Goal: Information Seeking & Learning: Learn about a topic

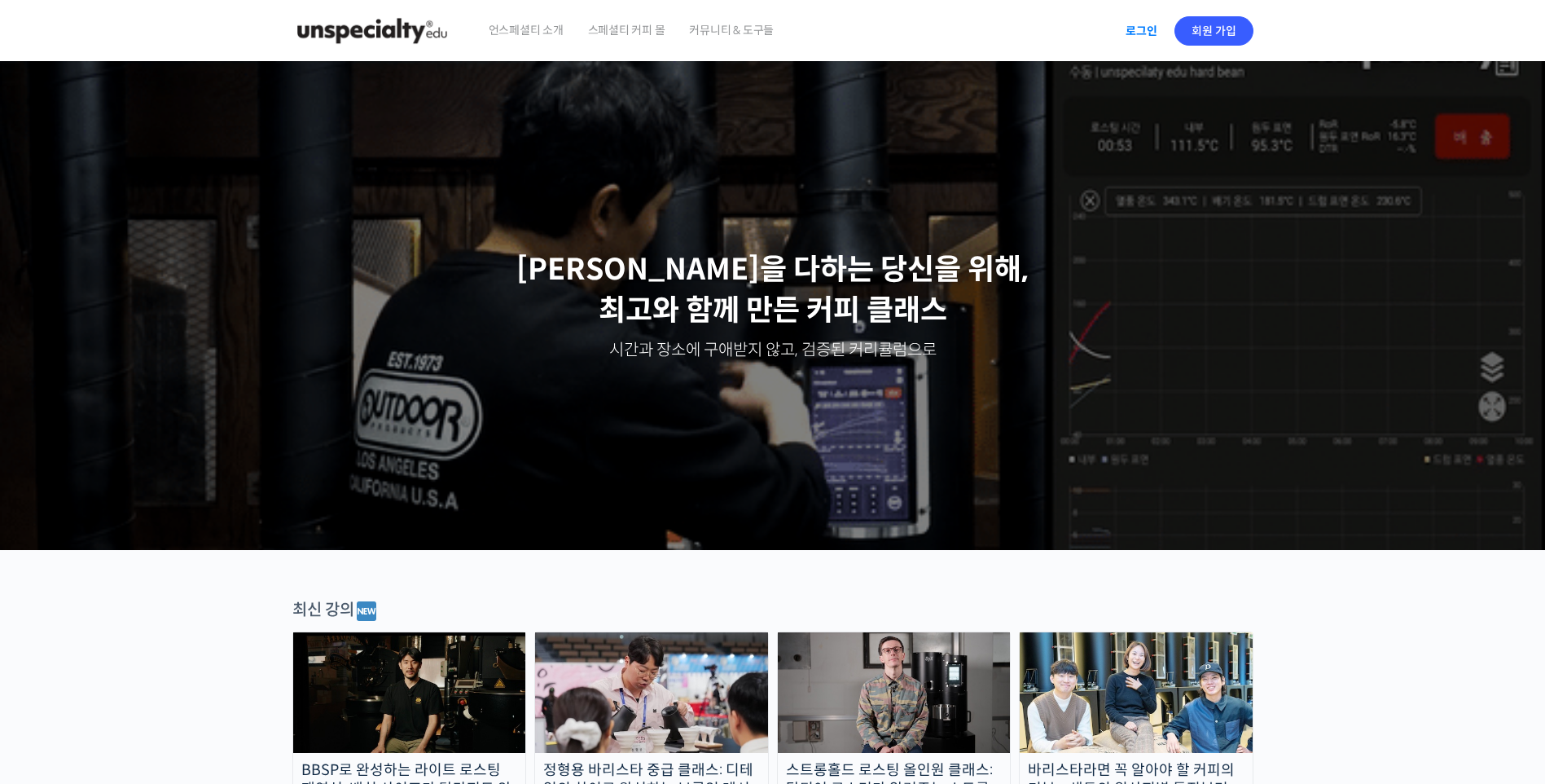
click at [1141, 38] on link "로그인" at bounding box center [1141, 31] width 51 height 38
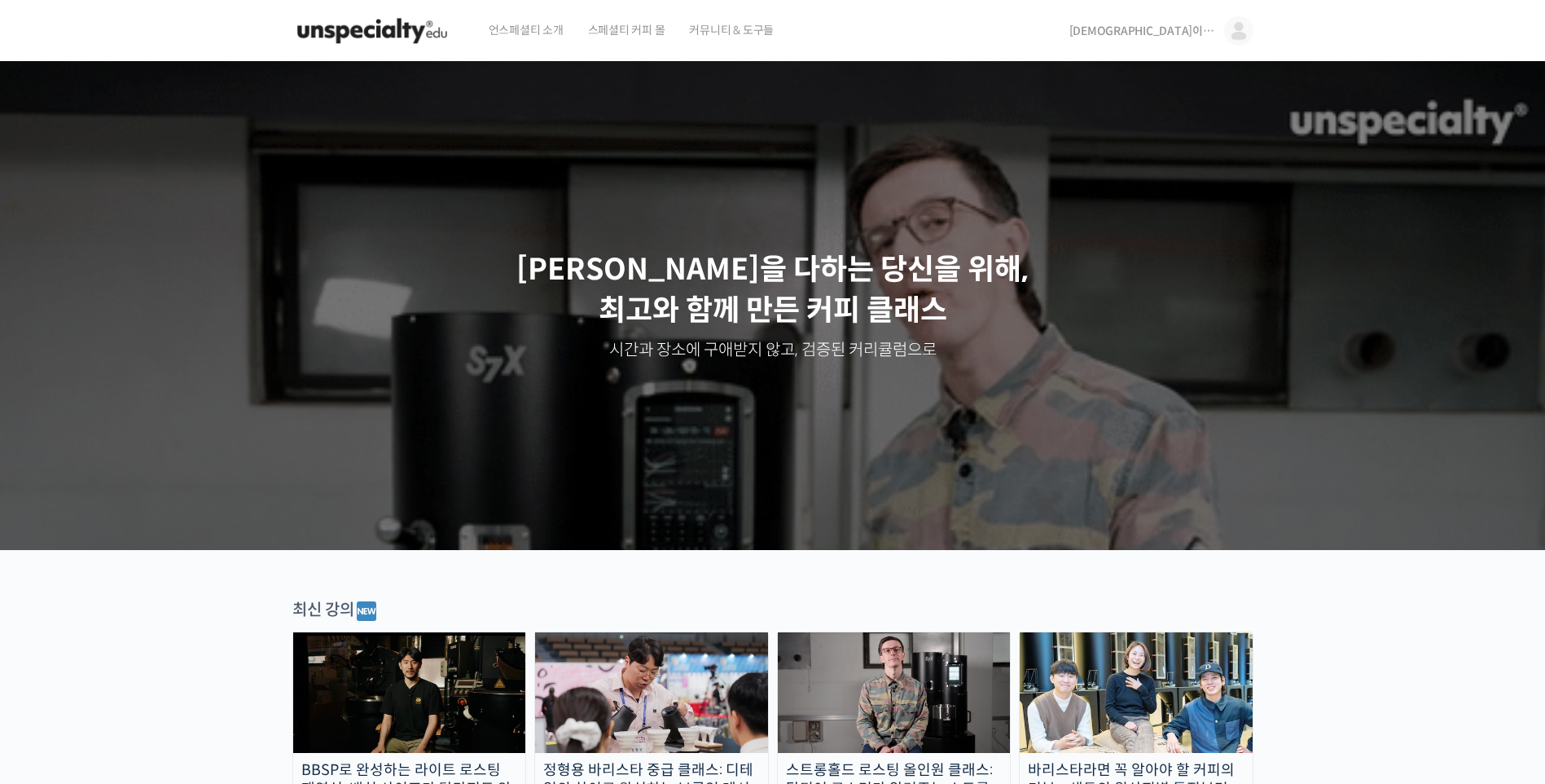
click at [1209, 32] on span "[DEMOGRAPHIC_DATA]이라부러" at bounding box center [1143, 31] width 147 height 15
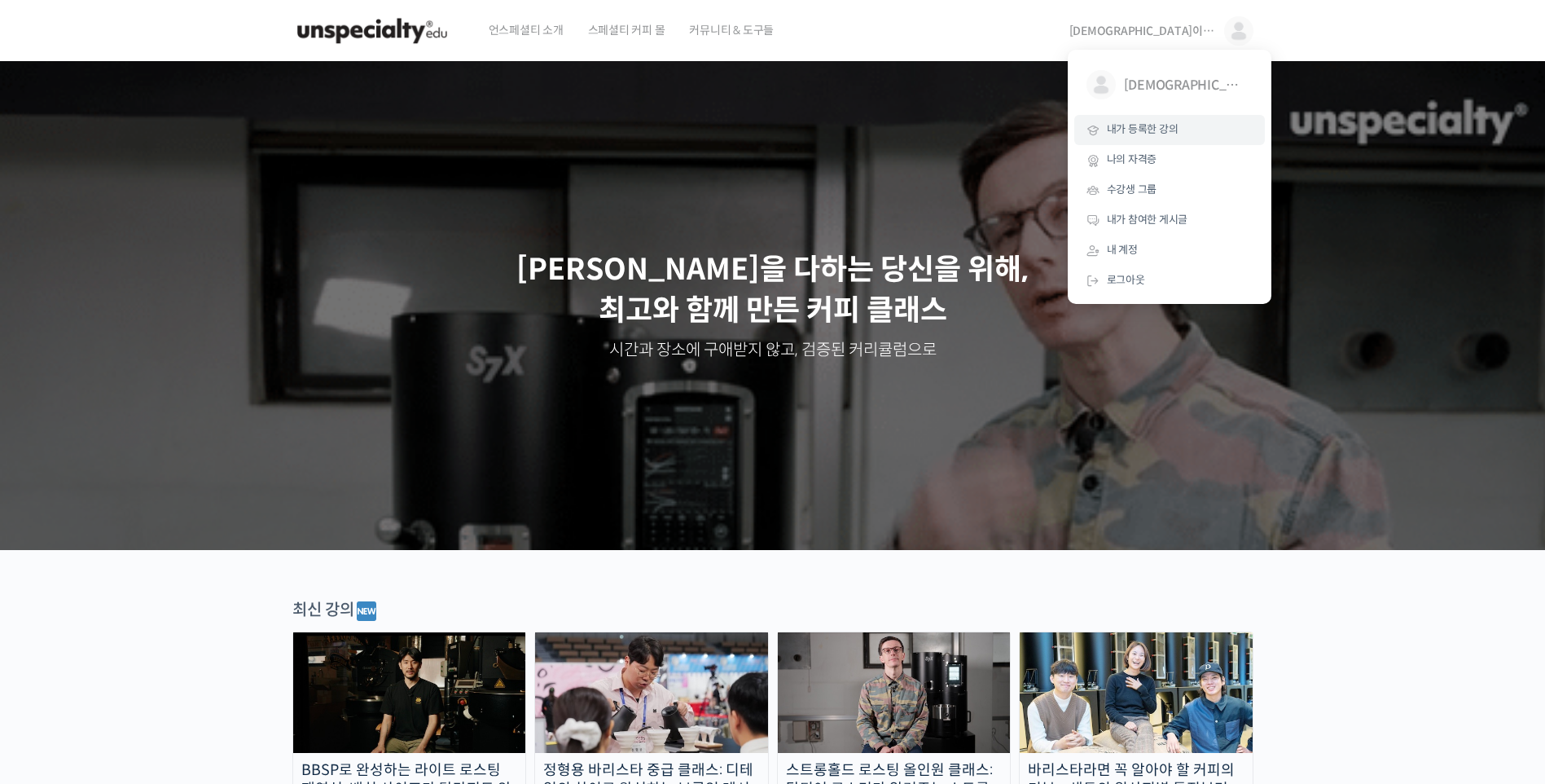
click at [1153, 139] on link "내가 등록한 강의" at bounding box center [1170, 129] width 191 height 30
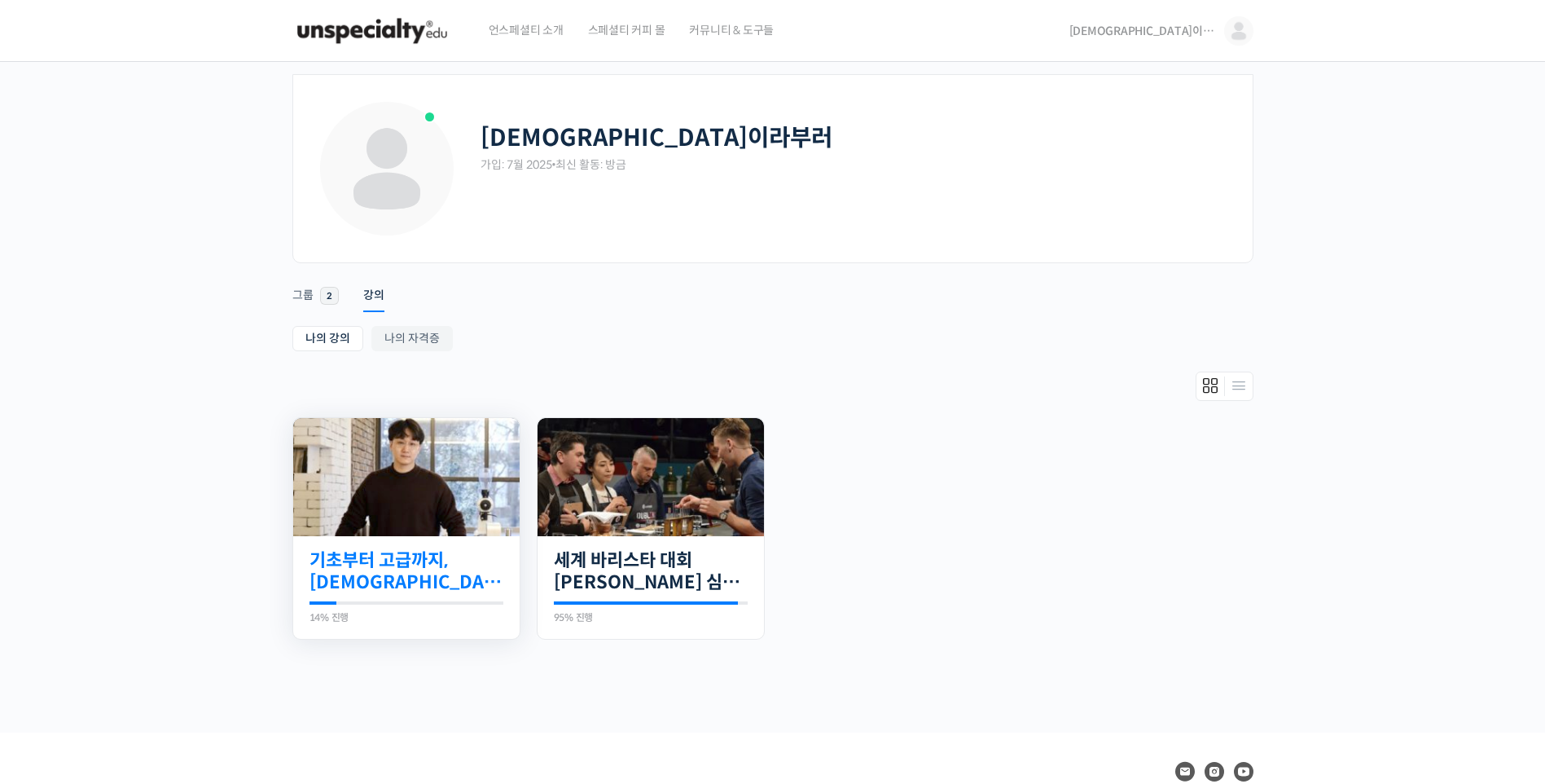
click at [423, 558] on link "기초부터 고급까지, [DEMOGRAPHIC_DATA] 국가대표 [PERSON_NAME] 바리[PERSON_NAME]의 브루잉 클래스" at bounding box center [406, 571] width 194 height 44
click at [688, 596] on div "22개의 수업 세계 바리스타 대회 [PERSON_NAME] 심사위원의 커피 센서리 스킬 기초 95% 진행 최근 활동: [DATE] 12:08 …" at bounding box center [651, 587] width 227 height 103
click at [695, 587] on link "세계 바리스타 대회 [PERSON_NAME] 심사위원의 커피 센서리 스킬 기초" at bounding box center [651, 571] width 194 height 44
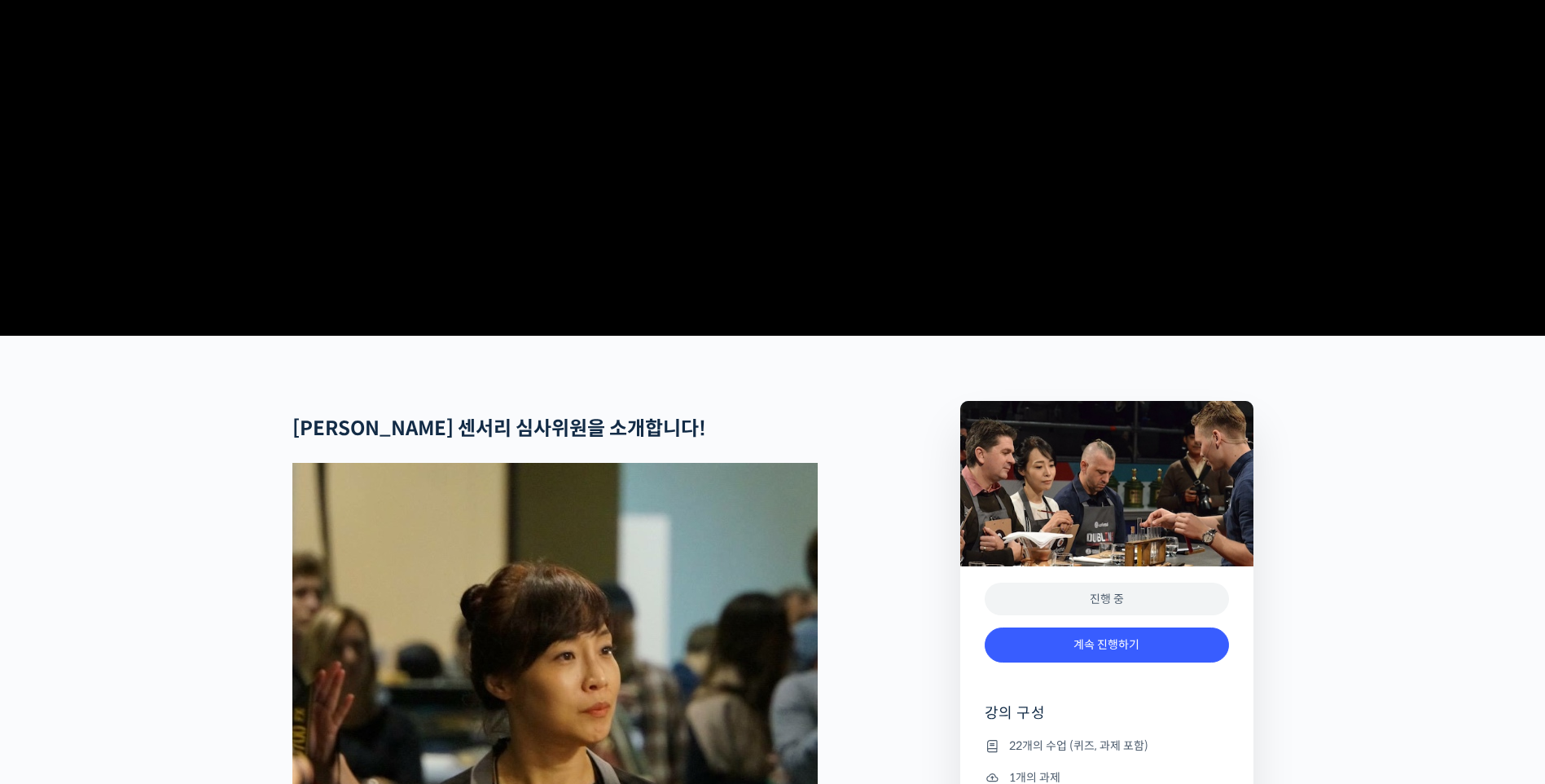
scroll to position [489, 0]
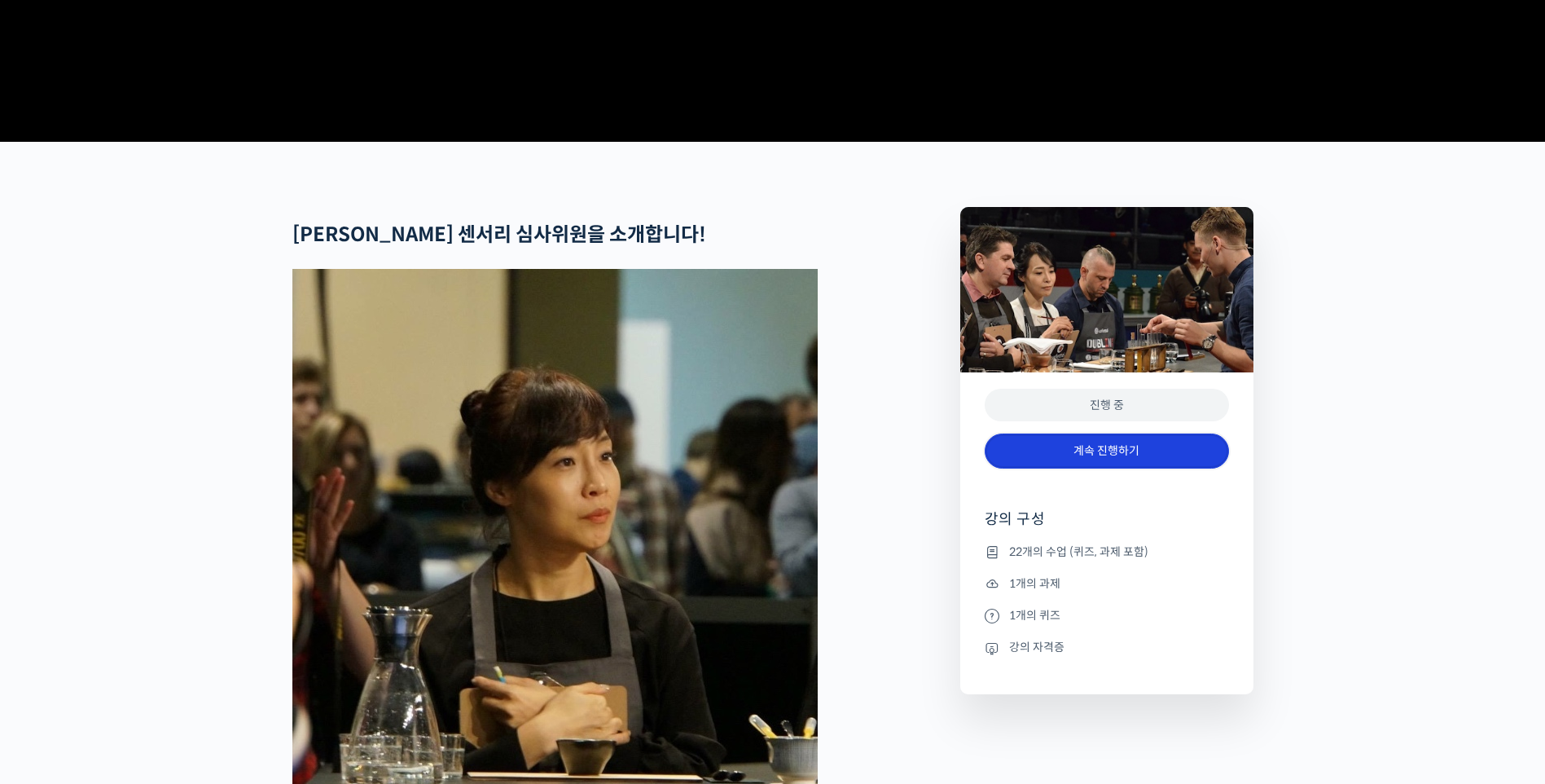
click at [1165, 469] on link "계속 진행하기" at bounding box center [1107, 451] width 245 height 35
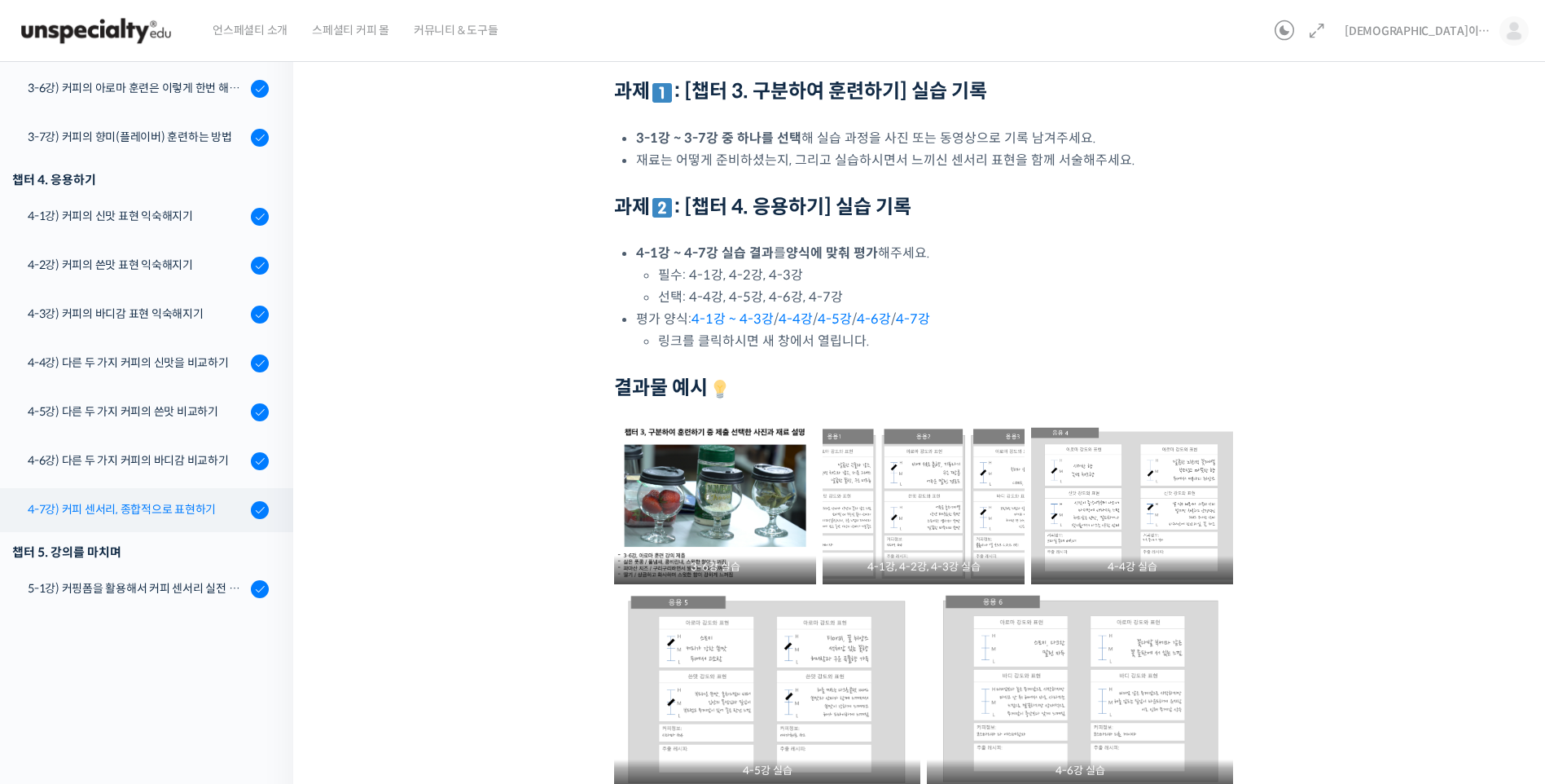
scroll to position [569, 0]
click at [193, 223] on div "4-1강) 커피의 신맛 표현 익숙해지기" at bounding box center [136, 217] width 218 height 18
click at [192, 214] on div "4-1강) 커피의 신맛 표현 익숙해지기" at bounding box center [136, 217] width 218 height 18
click at [149, 215] on div "4-1강) 커피의 신맛 표현 익숙해지기" at bounding box center [136, 217] width 218 height 18
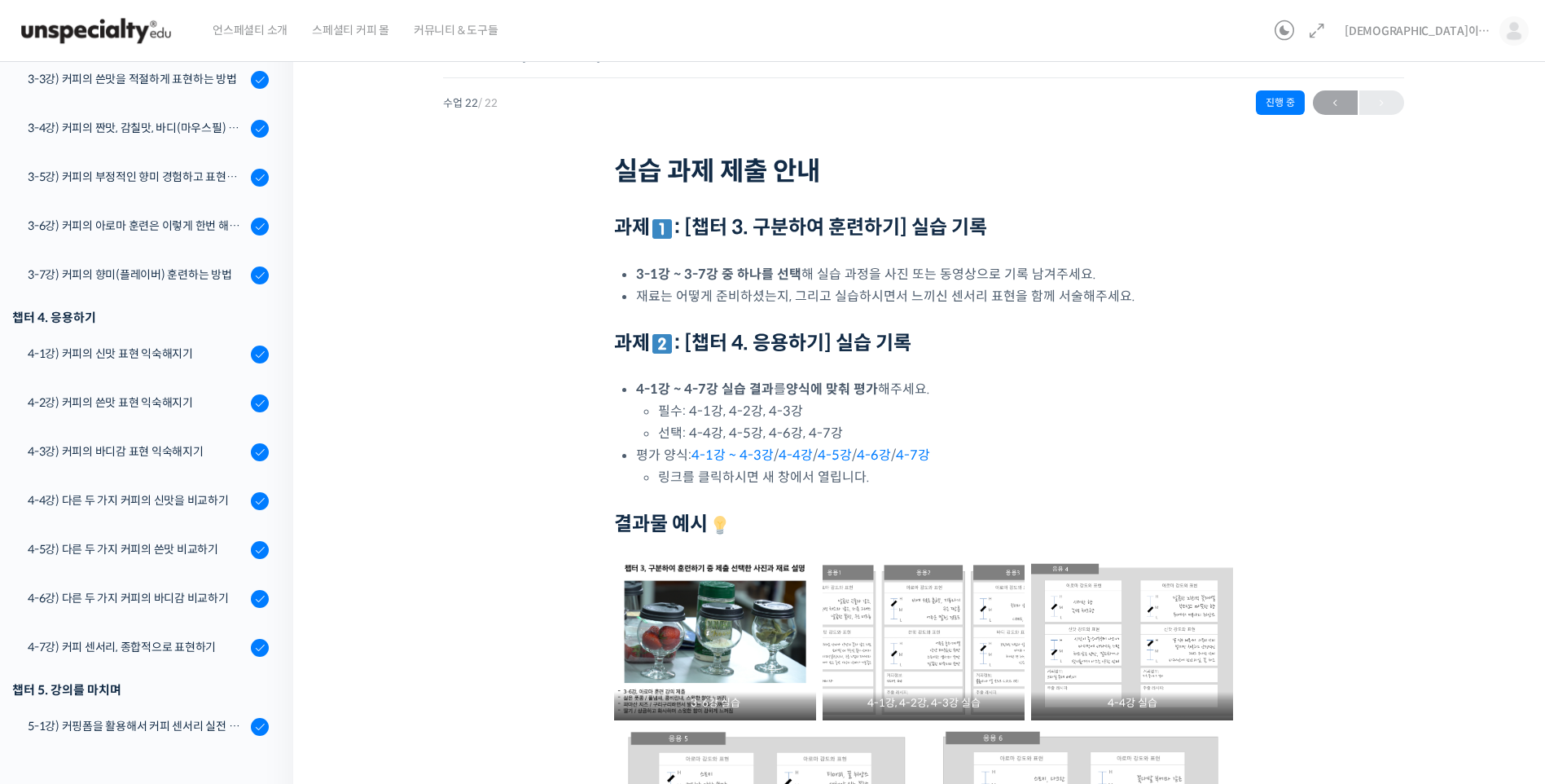
scroll to position [0, 0]
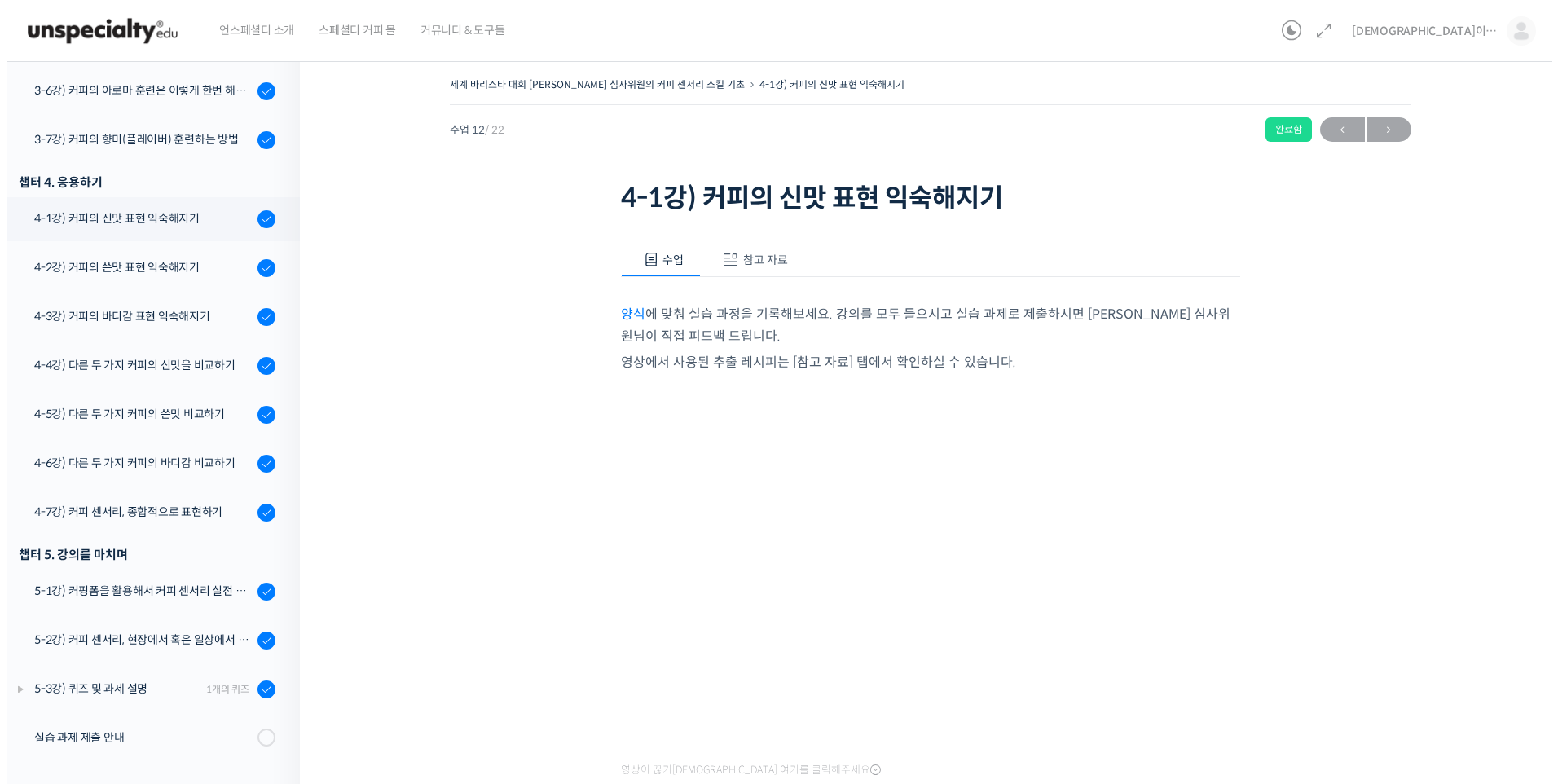
scroll to position [732, 0]
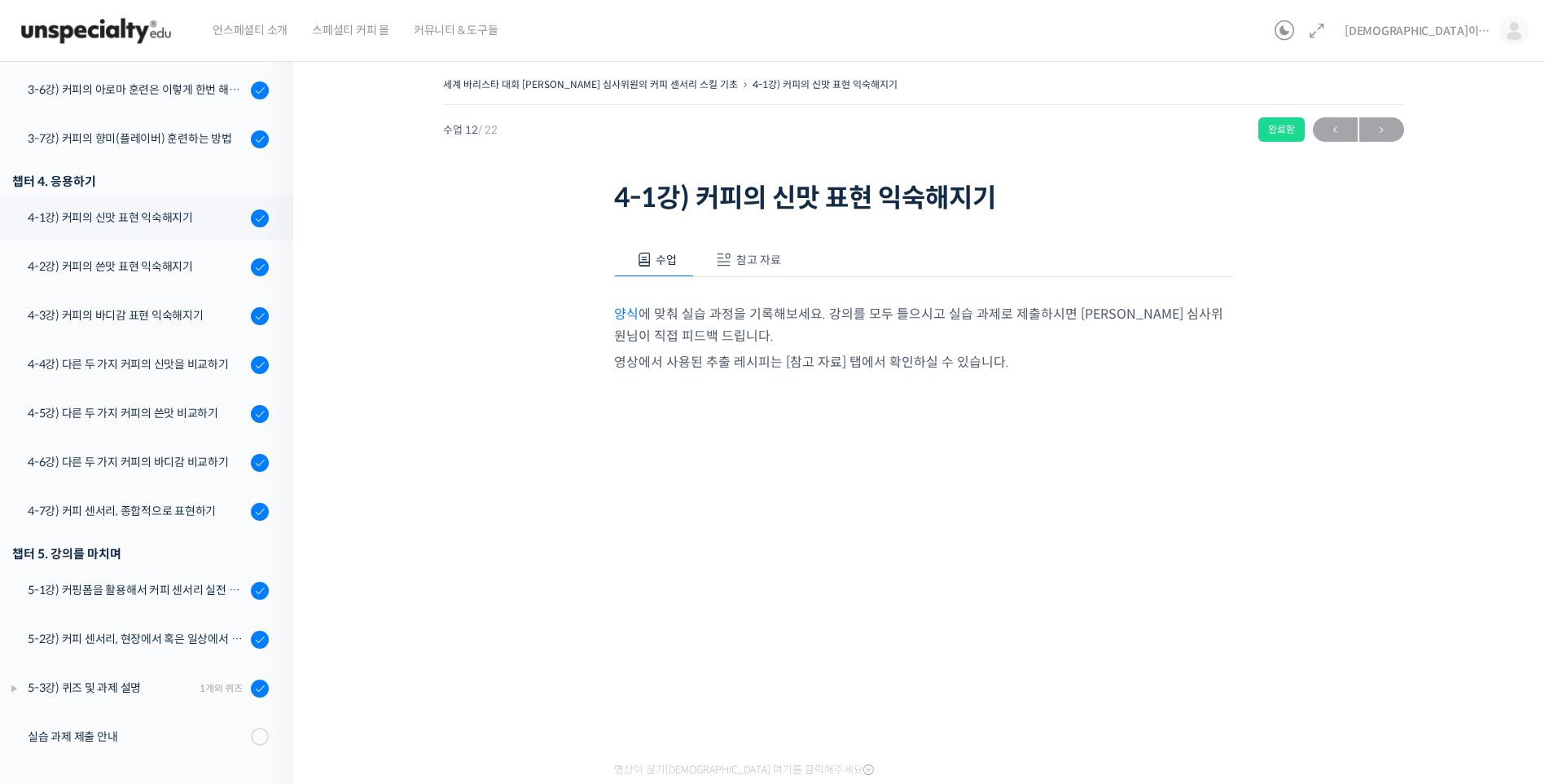
click at [758, 265] on span "참고 자료" at bounding box center [758, 259] width 44 height 15
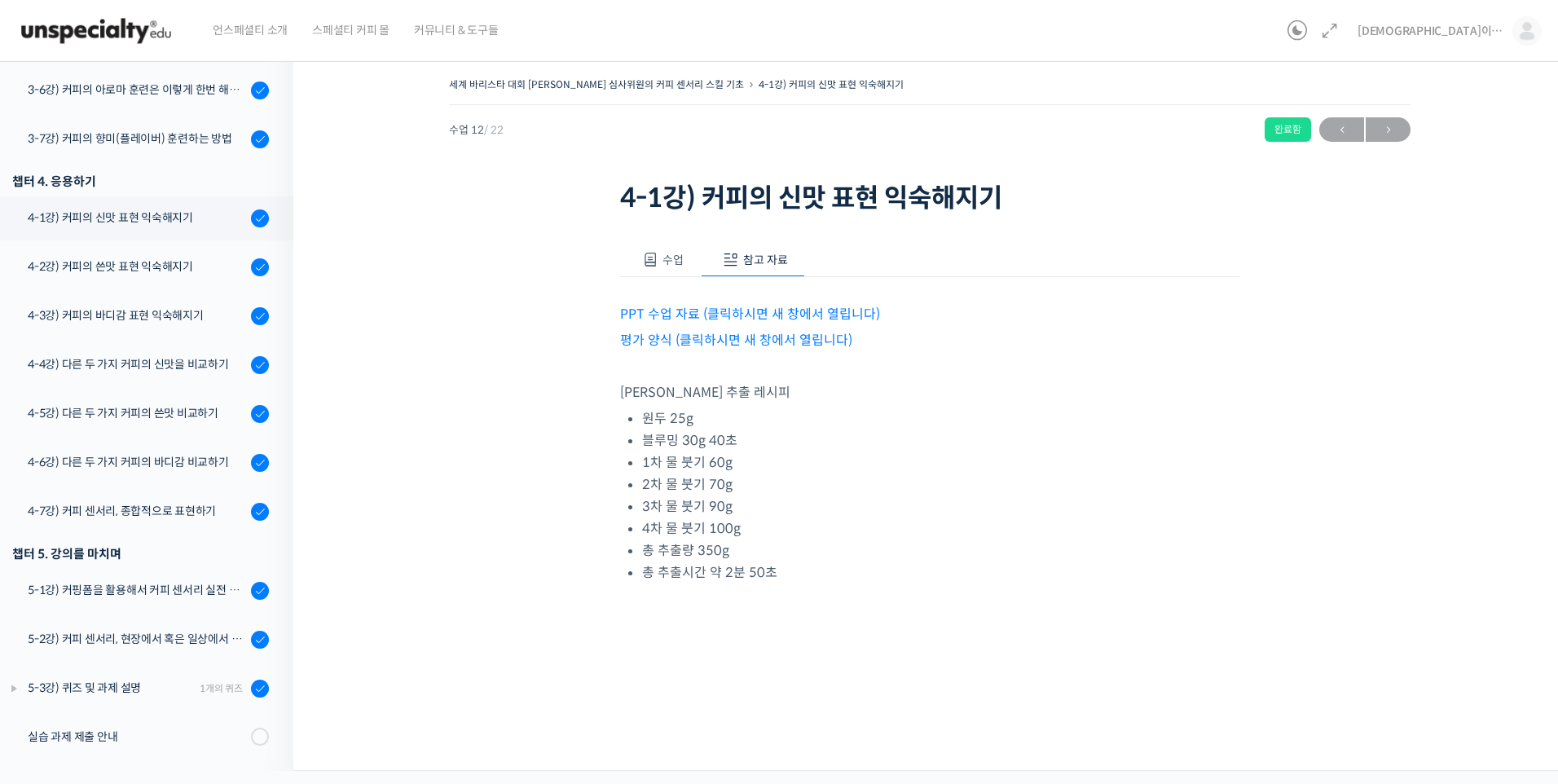
click at [788, 315] on link "PPT 수업 자료 (클릭하시면 새 창에서 열립니다)" at bounding box center [750, 314] width 260 height 17
click at [757, 334] on link "평가 양식 (클릭하시면 새 창에서 열립니다)" at bounding box center [736, 340] width 233 height 17
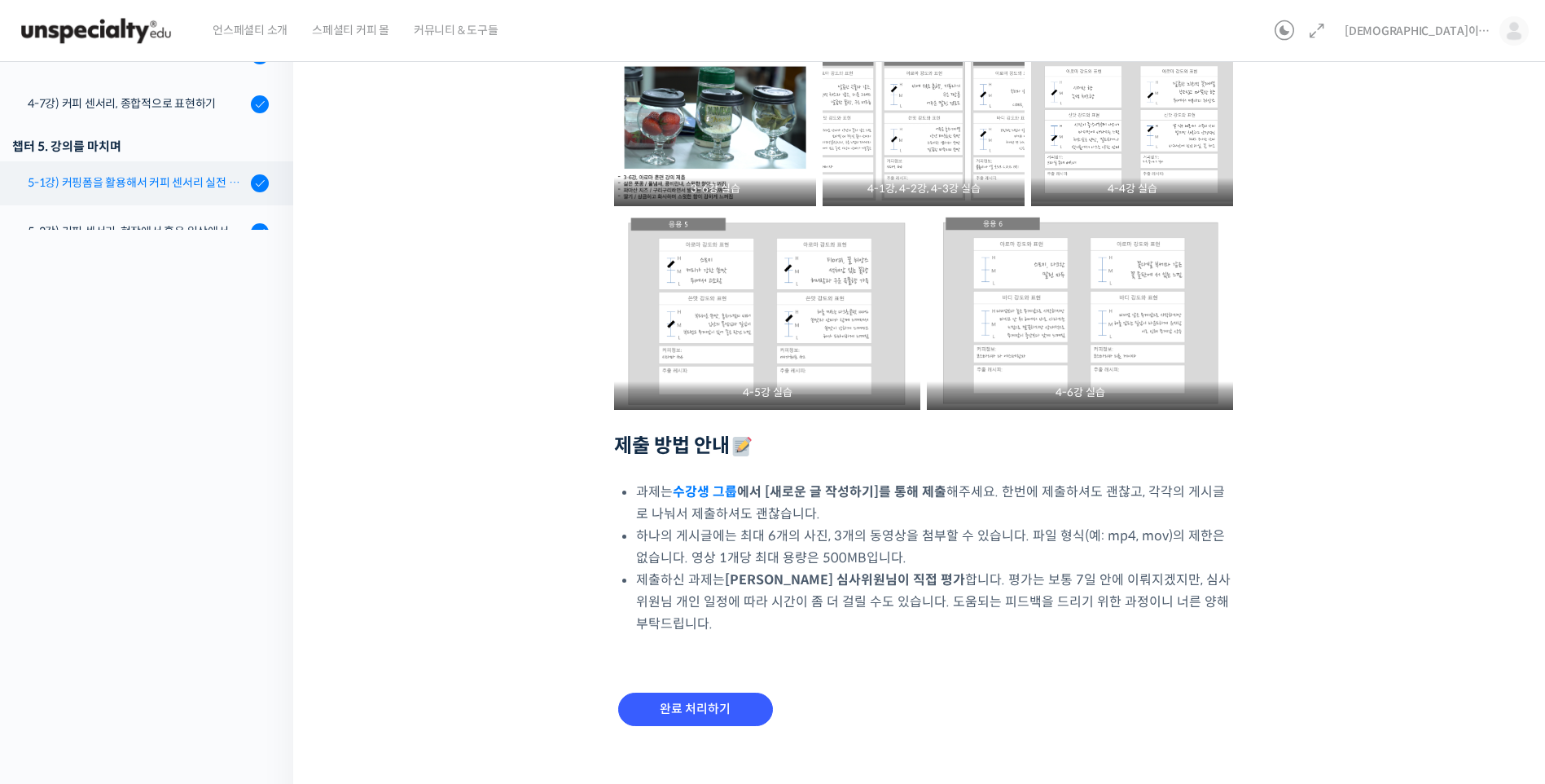
scroll to position [569, 0]
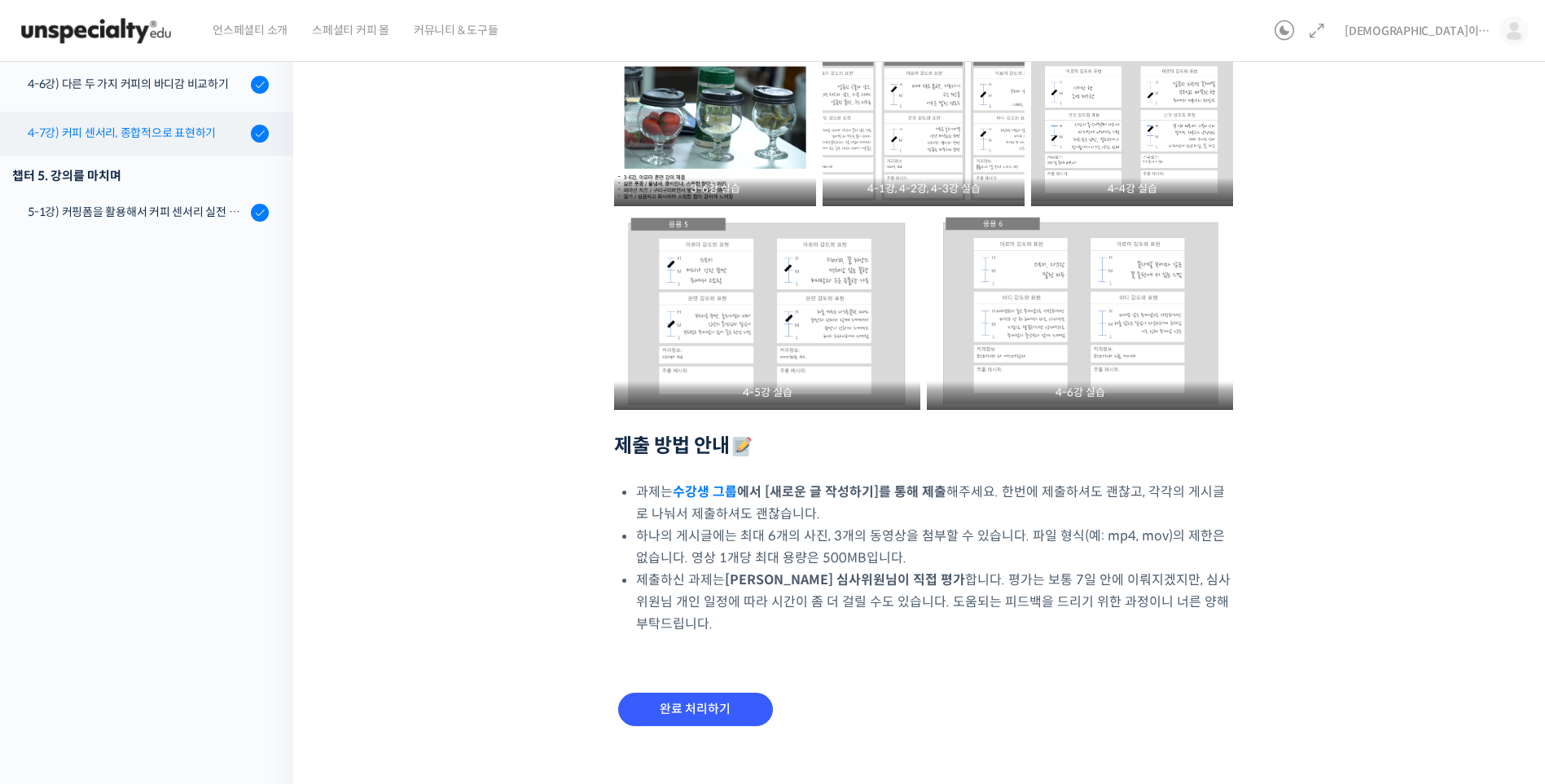
click at [195, 144] on link "4-7강) 커피 센서리, 종합적으로 표현하기" at bounding box center [142, 133] width 302 height 44
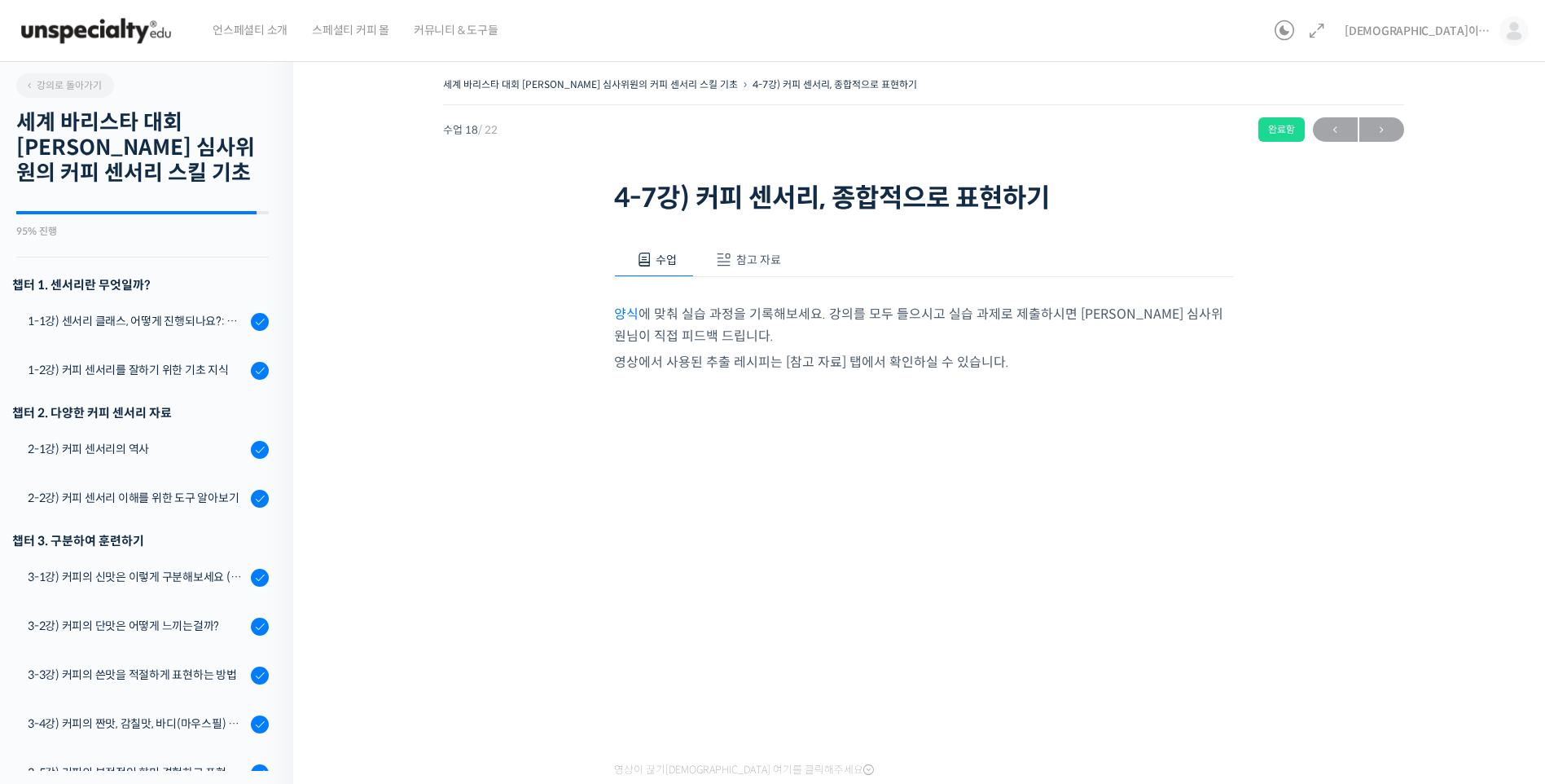
scroll to position [732, 0]
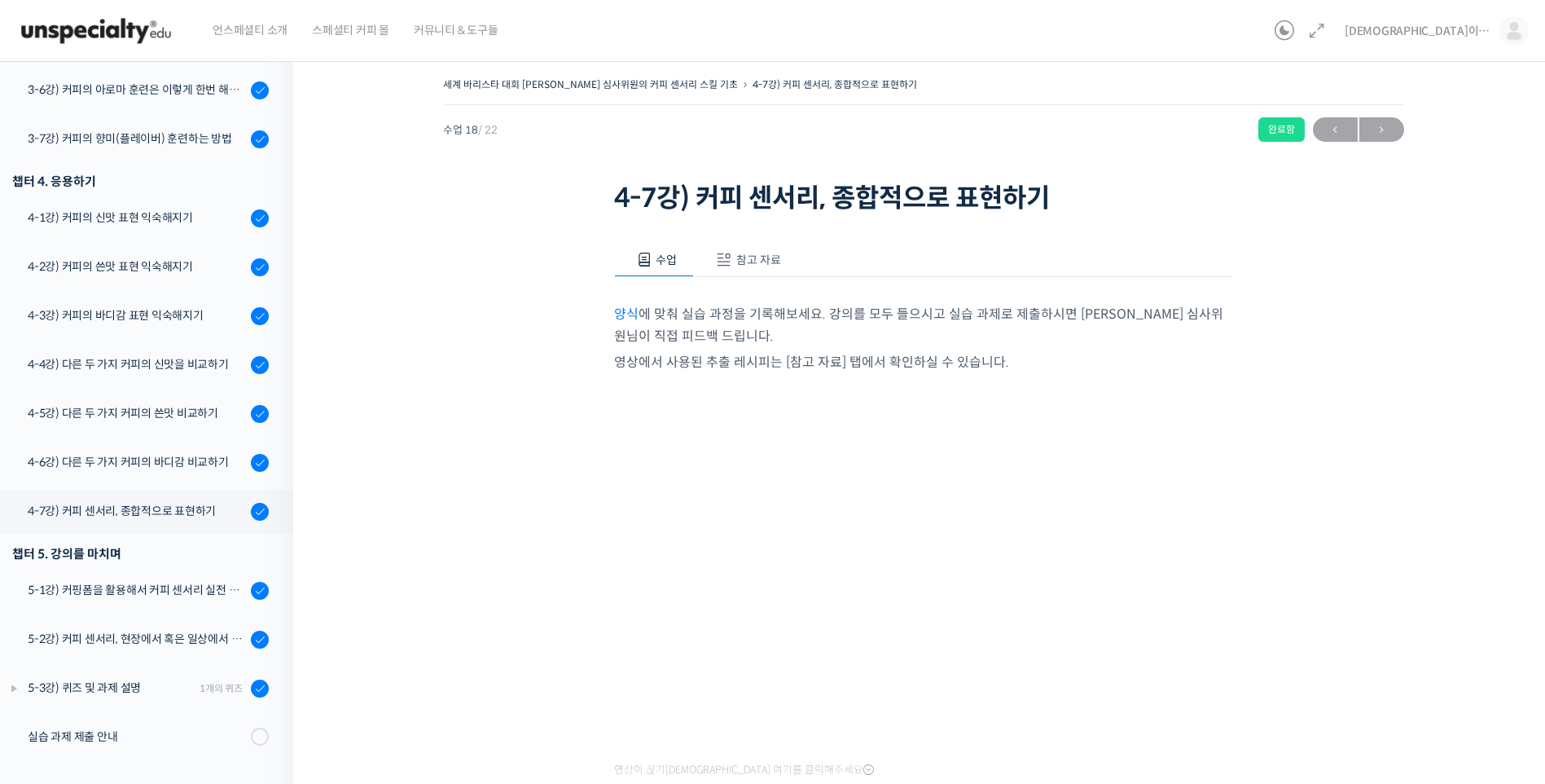
click at [770, 242] on div "수업 참고 자료 양식 에 맞춰 실습 과정을 기록해보세요. 강의를 모두 들으시고 실습 과제로 제출하시면 윤선희 심사위원님이 직접 피드백 드립니다…" at bounding box center [923, 537] width 619 height 638
click at [771, 249] on button "참고 자료" at bounding box center [746, 260] width 104 height 34
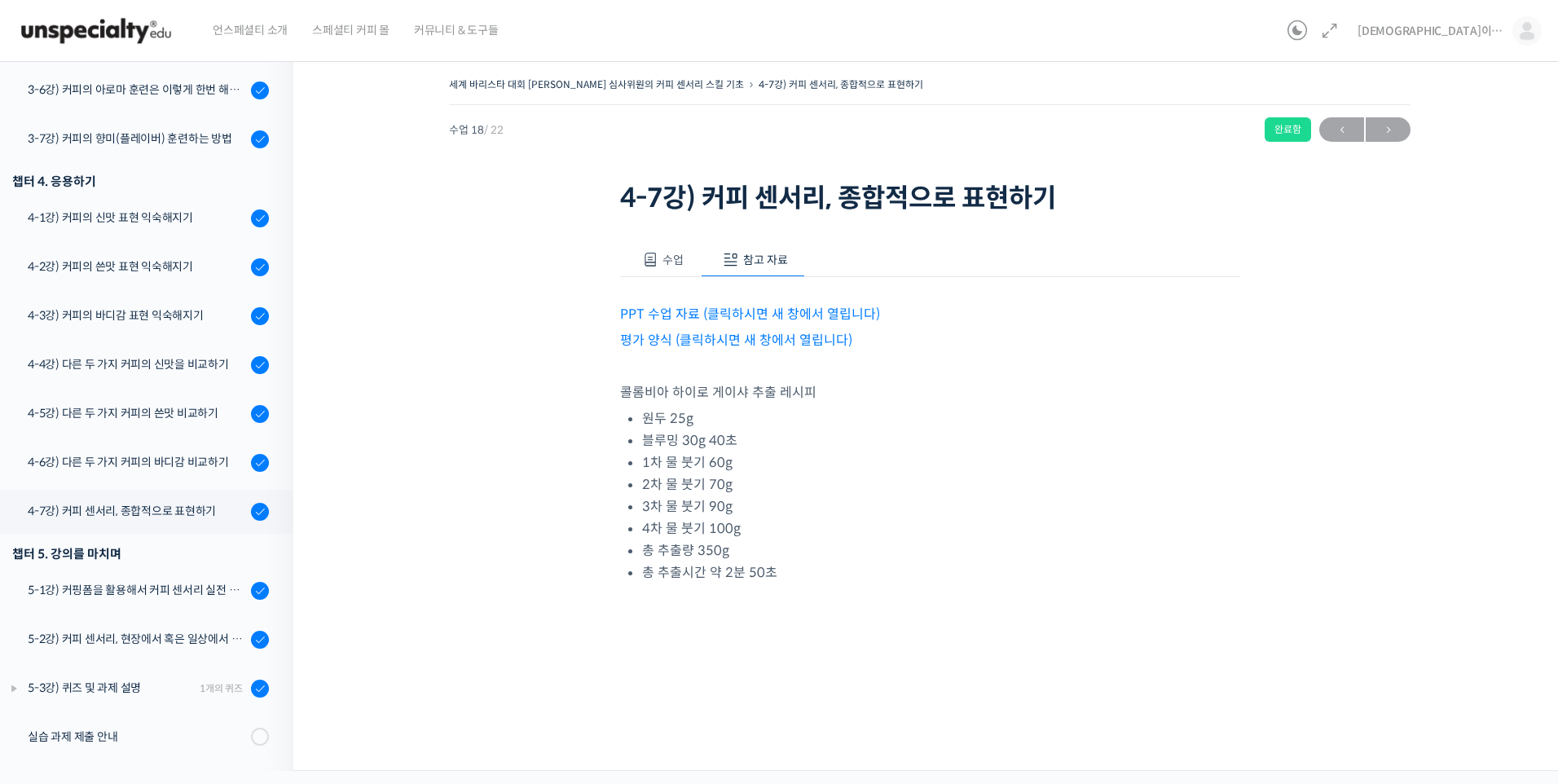
click at [764, 345] on link "평가 양식 (클릭하시면 새 창에서 열립니다)" at bounding box center [736, 340] width 233 height 17
click at [1484, 47] on link "[DEMOGRAPHIC_DATA]이라부러" at bounding box center [1449, 31] width 184 height 62
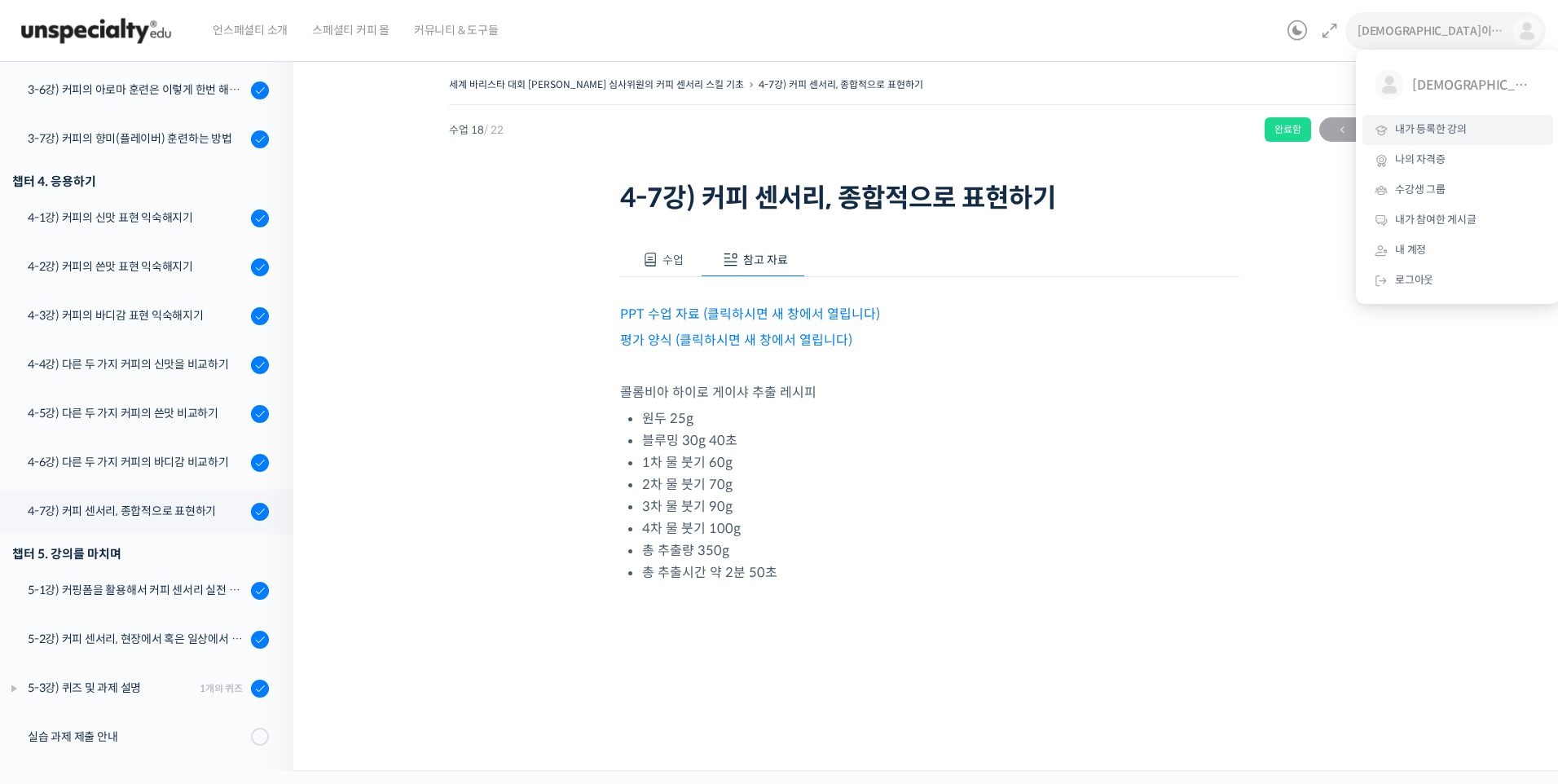
click at [1453, 135] on span "내가 등록한 강의" at bounding box center [1431, 129] width 72 height 14
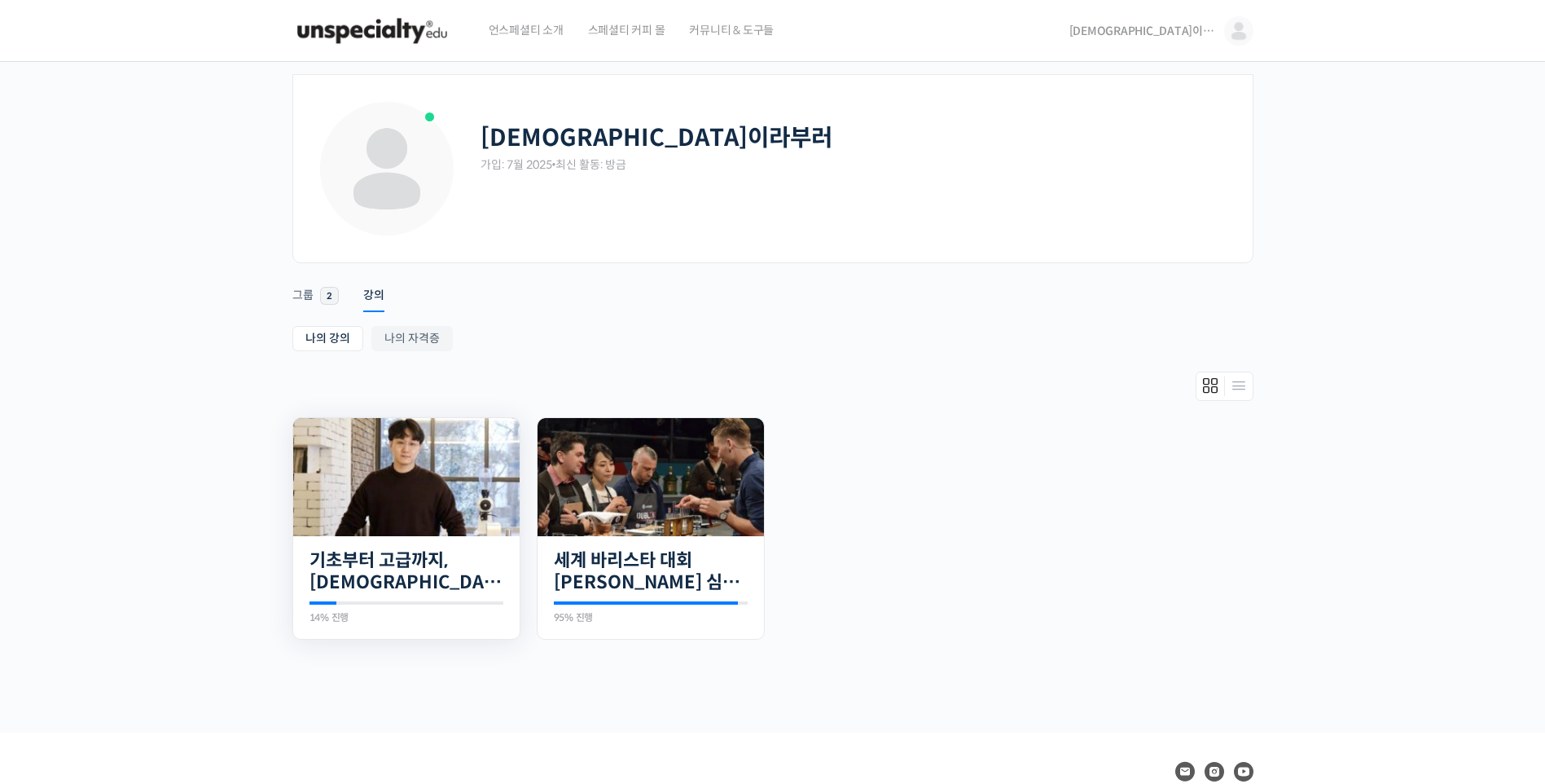
click at [436, 536] on div "21개의 수업 기초부터 고급까지, [DEMOGRAPHIC_DATA] 국가대표 [PERSON_NAME] 바리[PERSON_NAME]의 브루잉 클…" at bounding box center [406, 587] width 227 height 103
click at [436, 516] on img at bounding box center [406, 477] width 227 height 118
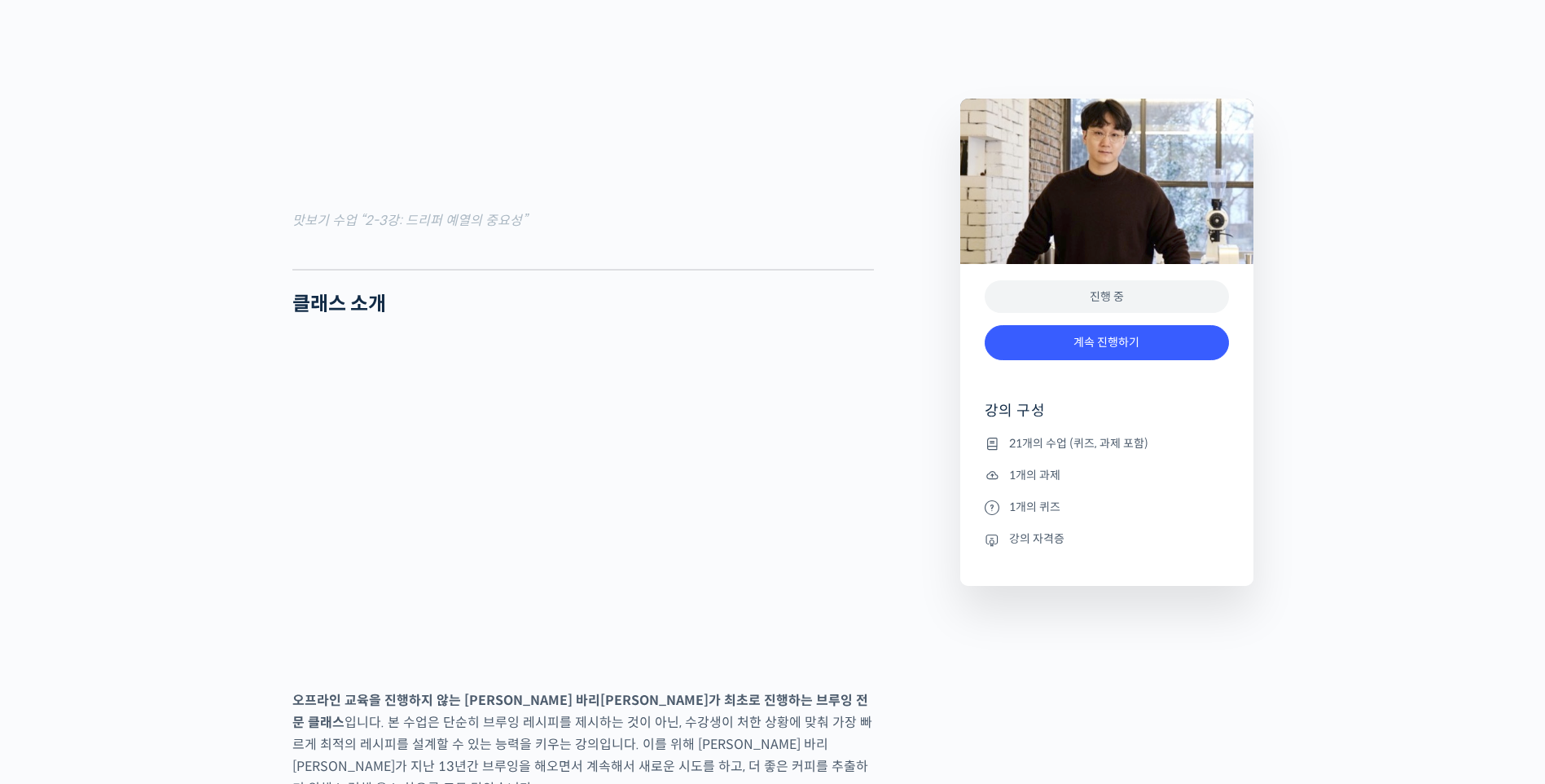
scroll to position [1873, 0]
click at [1109, 340] on link "계속 진행하기" at bounding box center [1107, 342] width 245 height 35
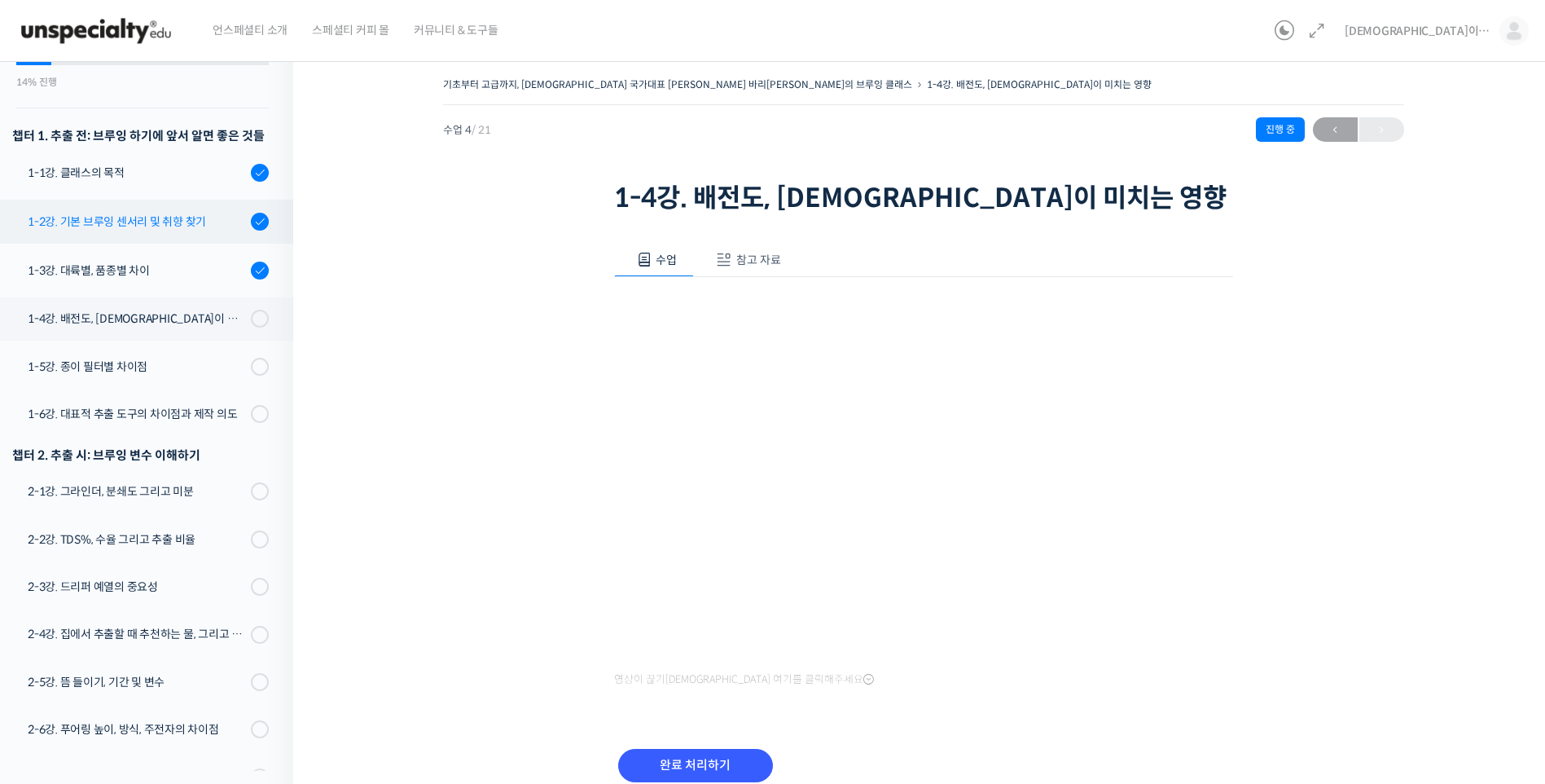
scroll to position [221, 0]
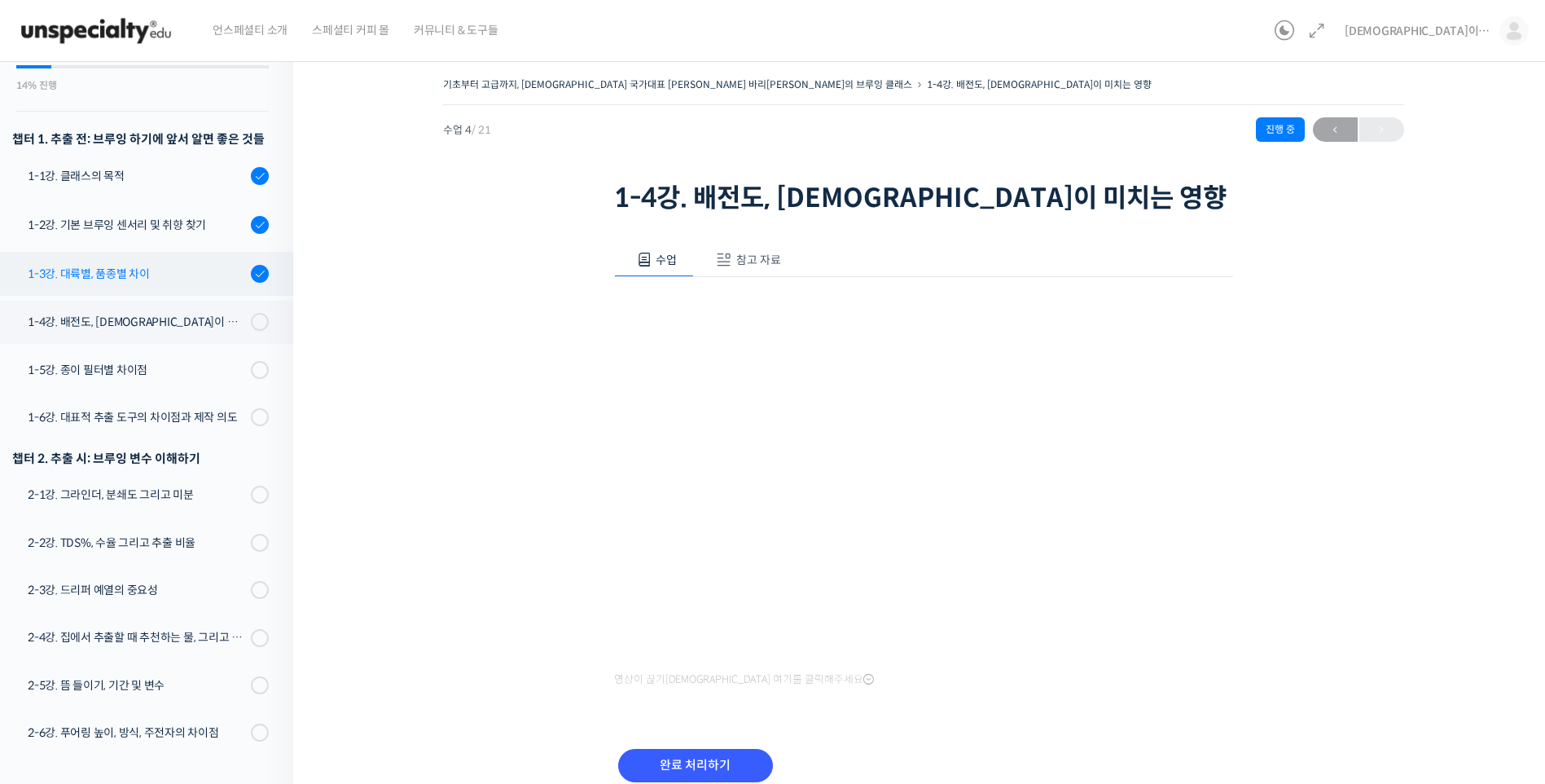
click at [129, 265] on div "1-3강. 대륙별, 품종별 차이" at bounding box center [136, 274] width 218 height 18
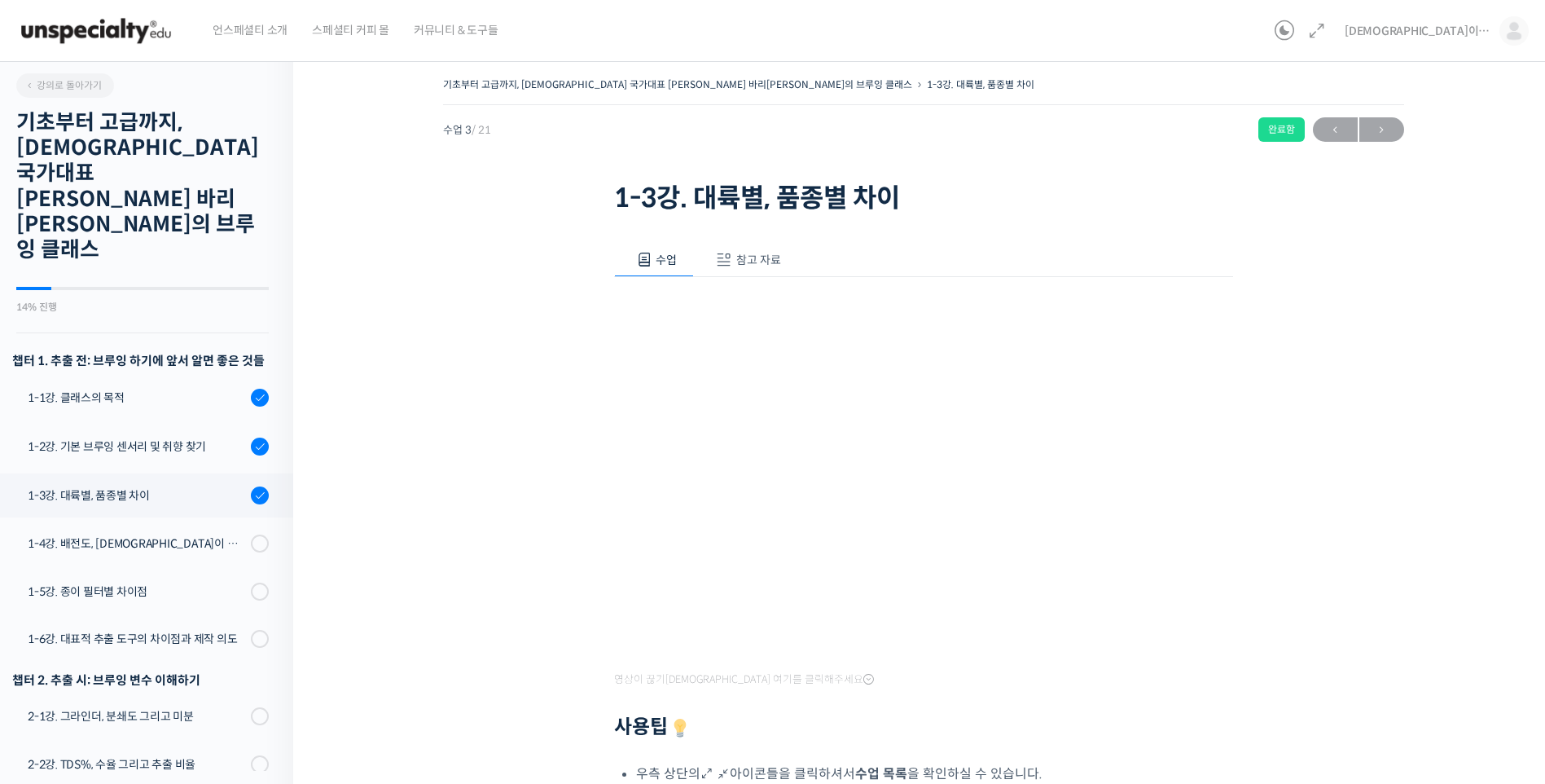
scroll to position [319, 0]
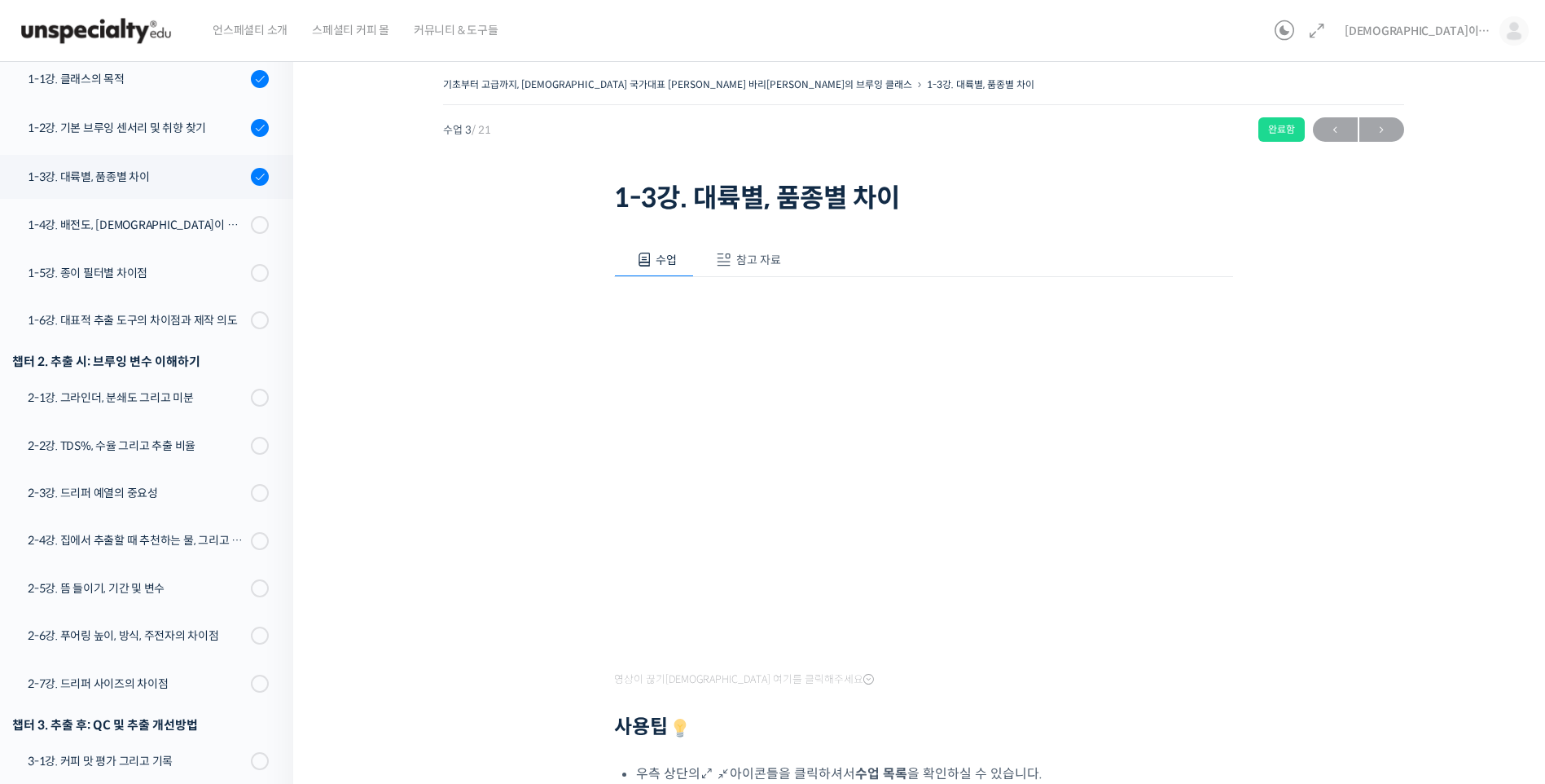
click at [769, 268] on button "참고 자료" at bounding box center [746, 260] width 104 height 34
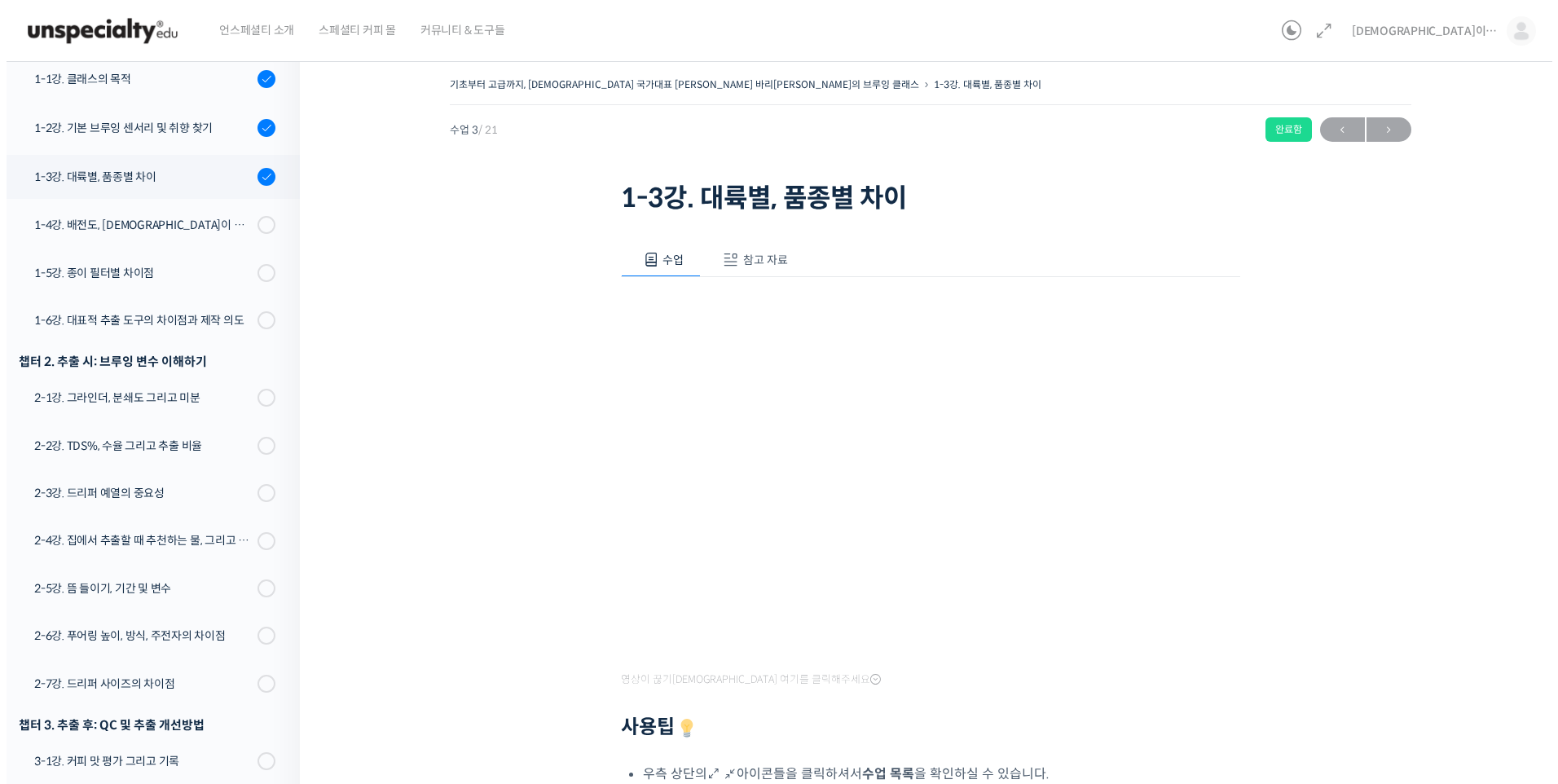
scroll to position [336, 0]
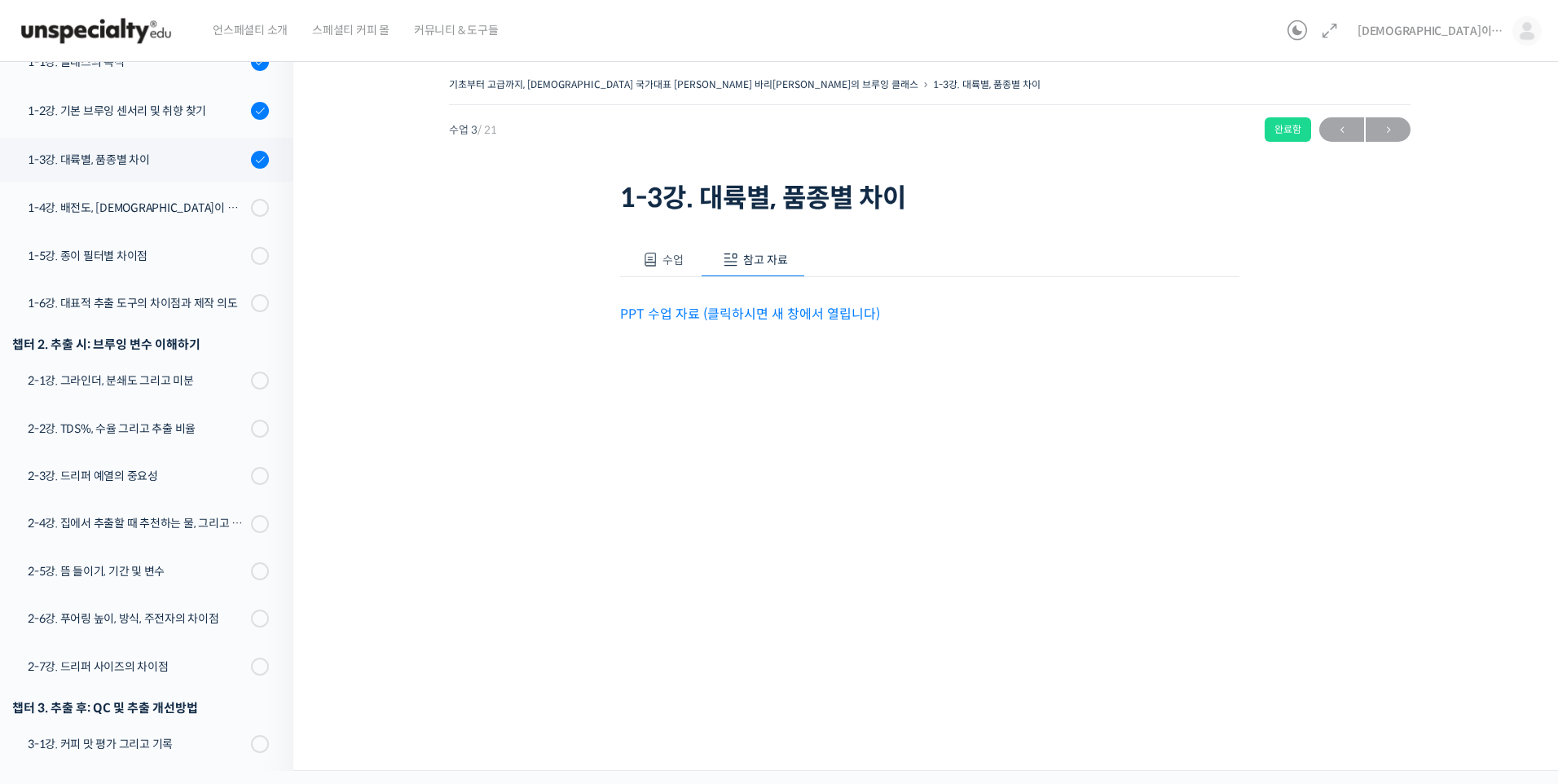
click at [778, 318] on link "PPT 수업 자료 (클릭하시면 새 창에서 열립니다)" at bounding box center [750, 314] width 260 height 17
